Goal: Transaction & Acquisition: Purchase product/service

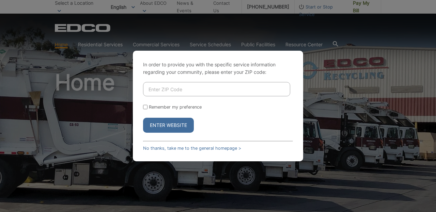
click at [176, 90] on input "Enter ZIP Code" at bounding box center [216, 89] width 147 height 14
click at [186, 149] on link "No thanks, take me to the general homepage >" at bounding box center [192, 148] width 98 height 5
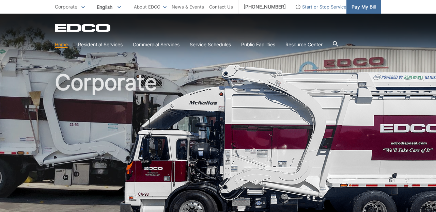
click at [358, 5] on span "Pay My Bill" at bounding box center [364, 6] width 24 height 7
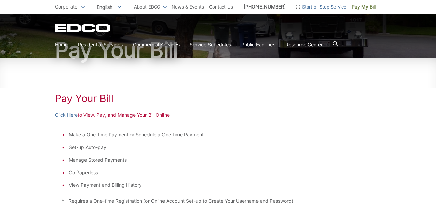
scroll to position [66, 0]
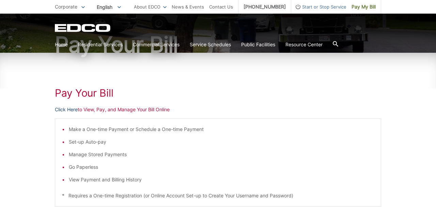
click at [70, 109] on link "Click Here" at bounding box center [66, 109] width 23 height 7
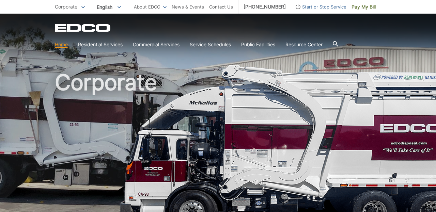
click at [58, 47] on link "Home" at bounding box center [61, 44] width 13 height 7
click at [359, 6] on span "Pay My Bill" at bounding box center [364, 6] width 24 height 7
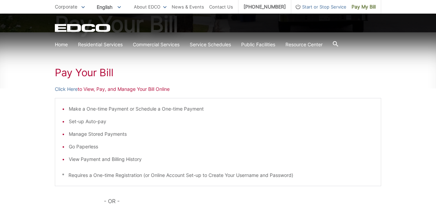
scroll to position [84, 0]
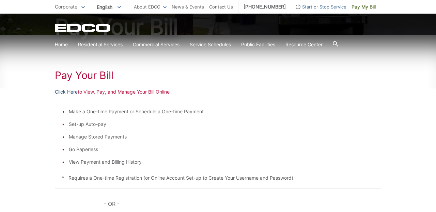
click at [68, 91] on link "Click Here" at bounding box center [66, 91] width 23 height 7
